Goal: Use online tool/utility

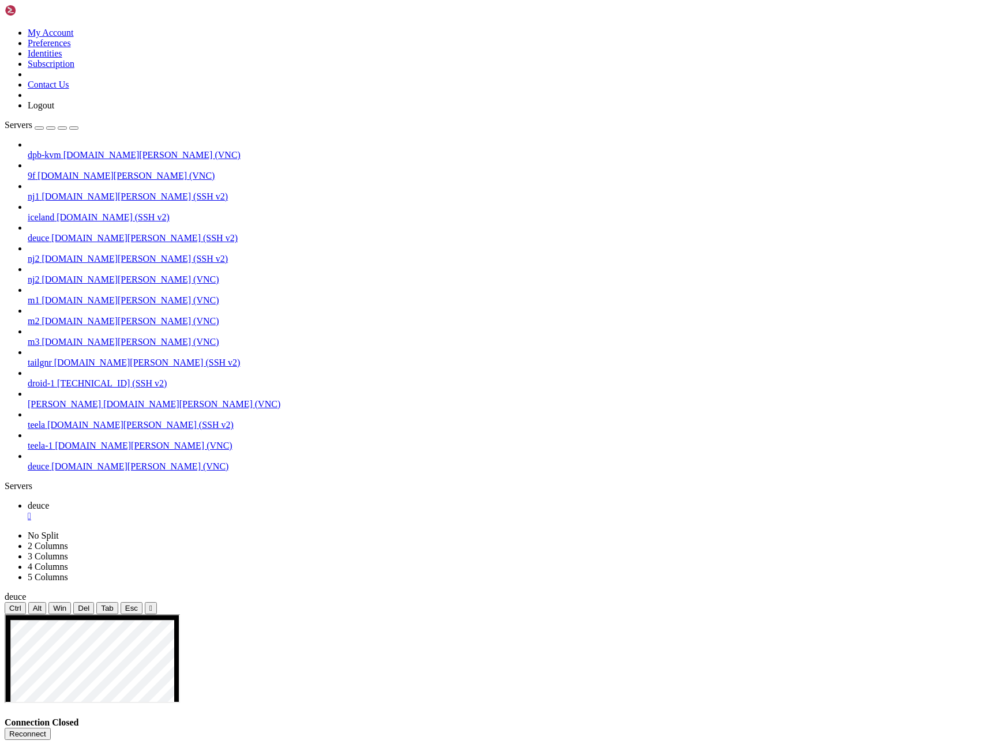
click at [51, 728] on button "Reconnect" at bounding box center [28, 734] width 46 height 12
